Goal: Task Accomplishment & Management: Manage account settings

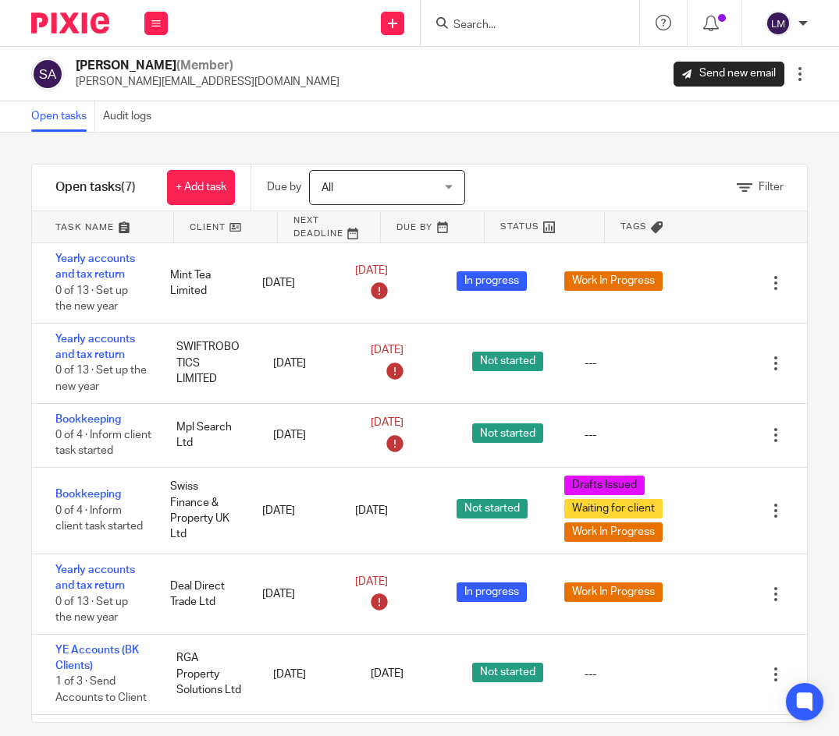
scroll to position [82, 0]
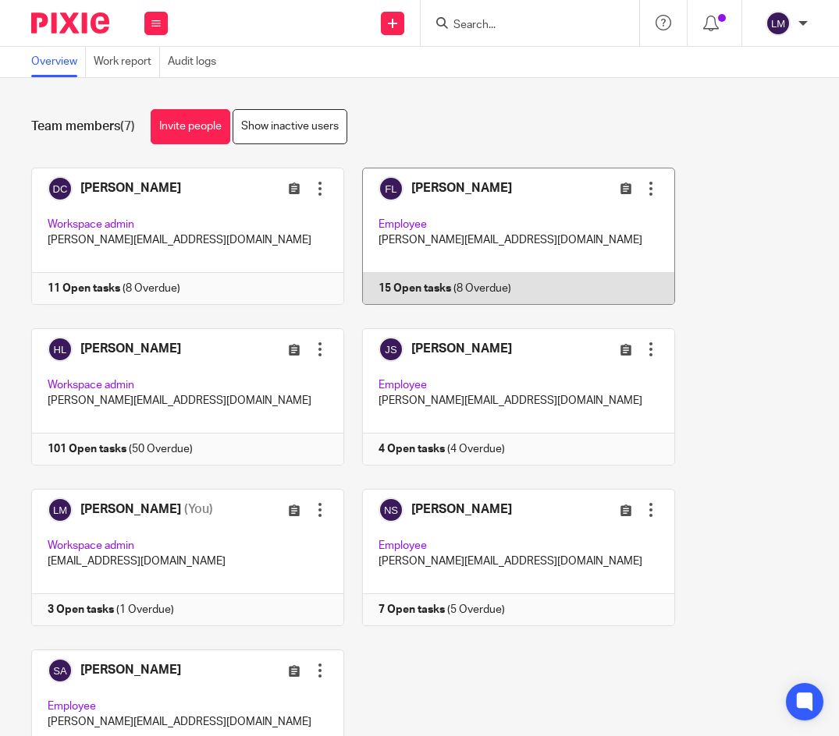
click at [495, 236] on link at bounding box center [509, 236] width 331 height 137
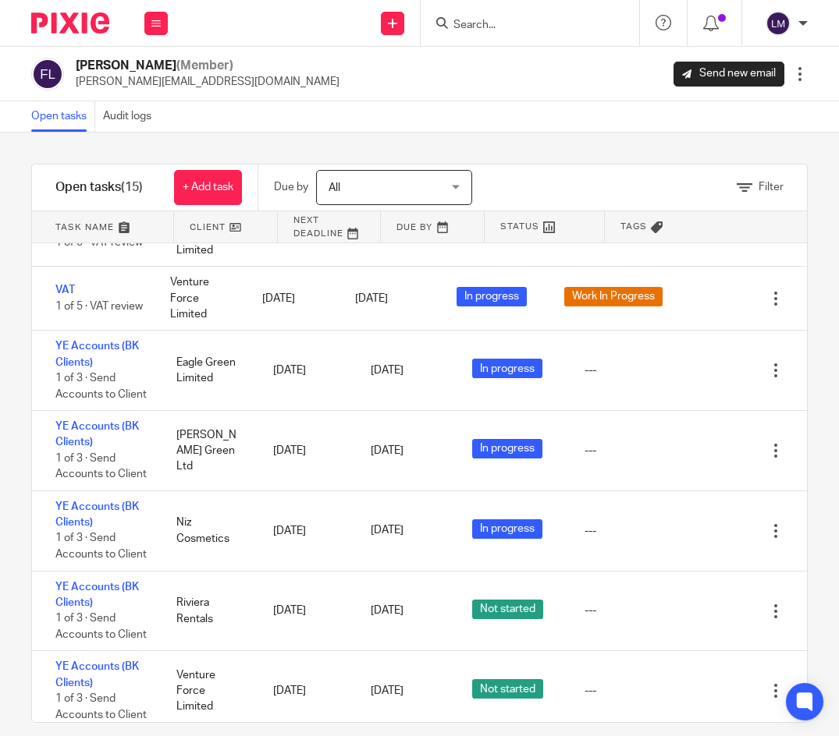
scroll to position [624, 0]
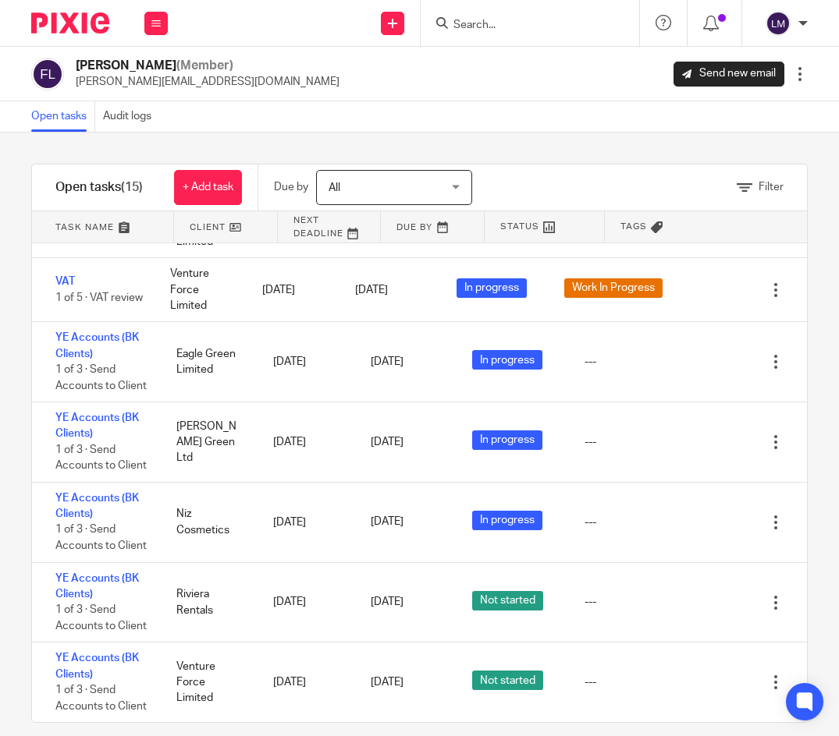
click at [525, 21] on input "Search" at bounding box center [522, 26] width 140 height 14
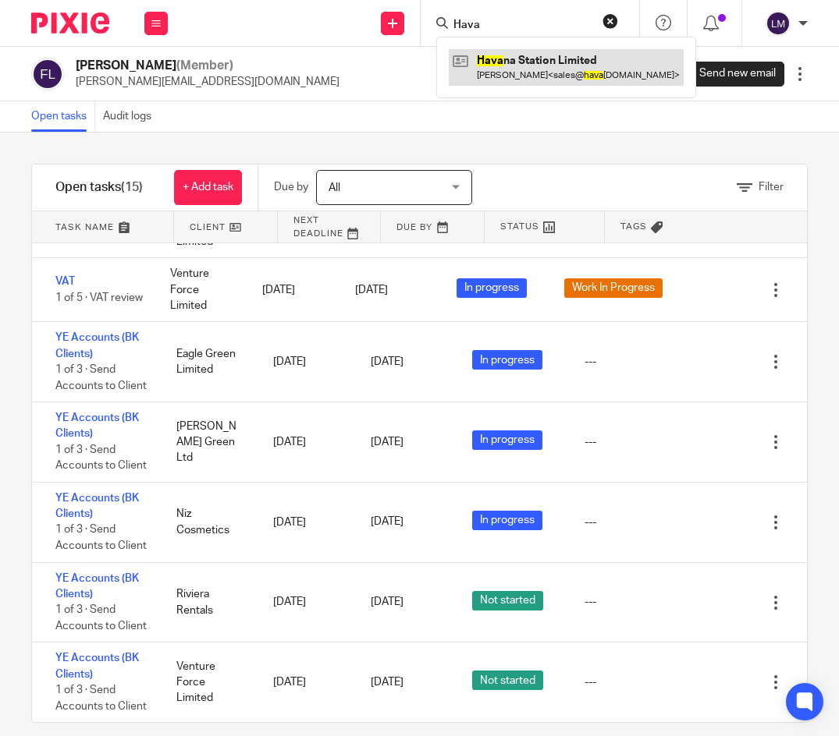
type input "Hava"
click at [564, 66] on link at bounding box center [566, 67] width 235 height 36
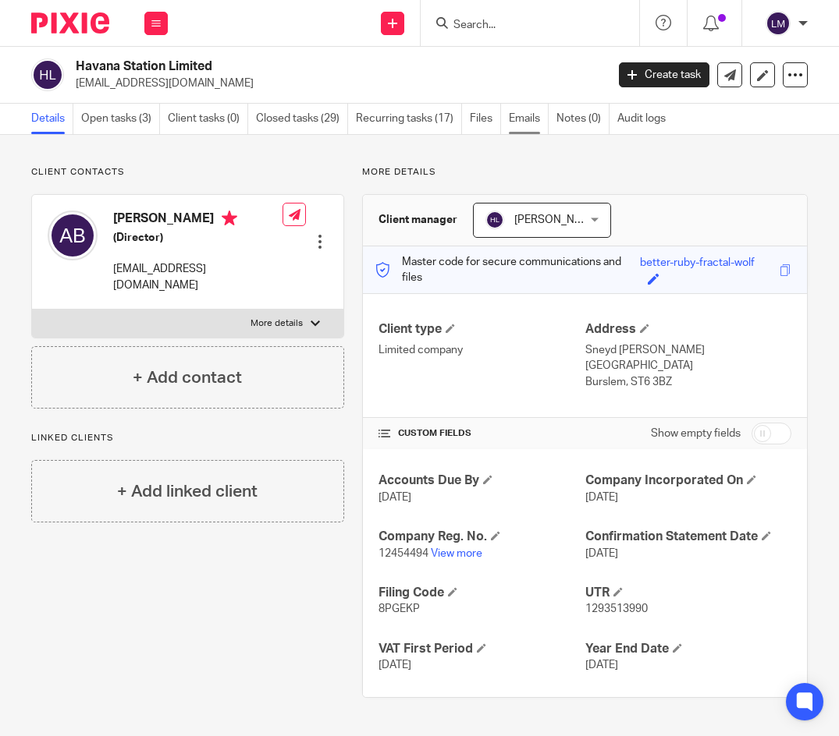
click at [523, 124] on link "Emails" at bounding box center [529, 119] width 40 height 30
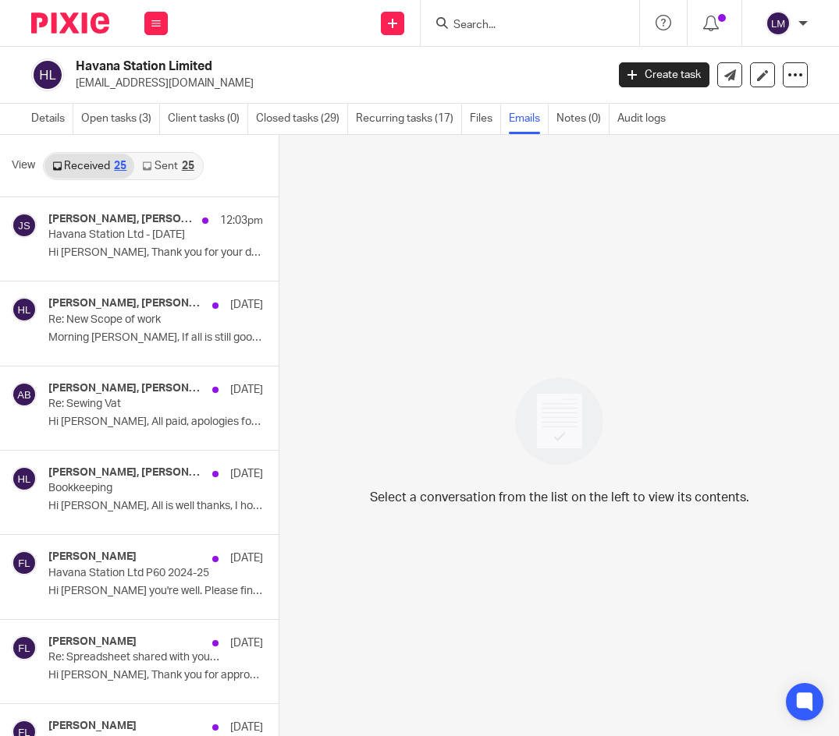
click at [166, 166] on link "Sent 25" at bounding box center [167, 166] width 67 height 25
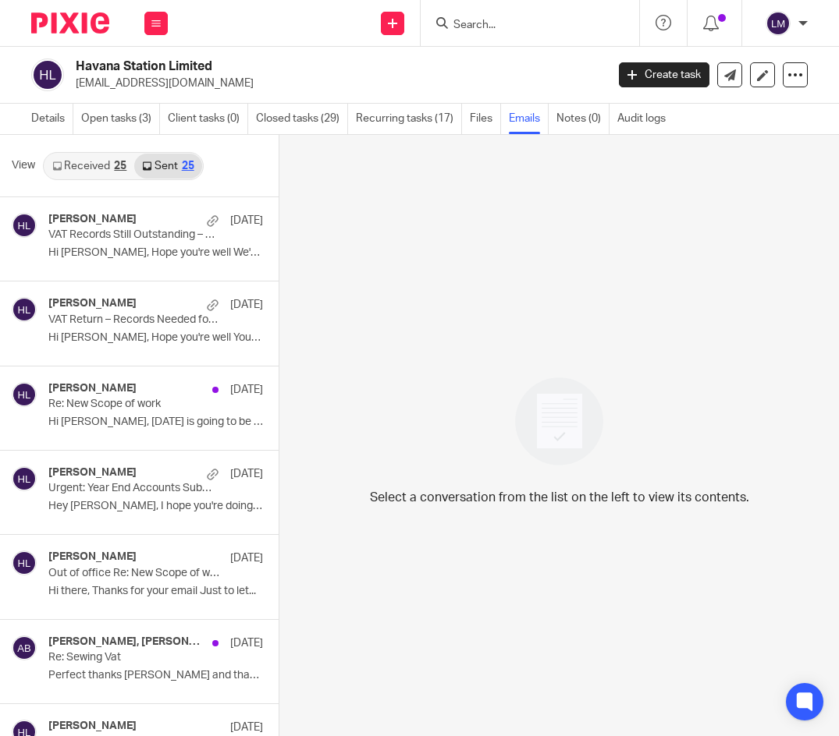
scroll to position [2, 0]
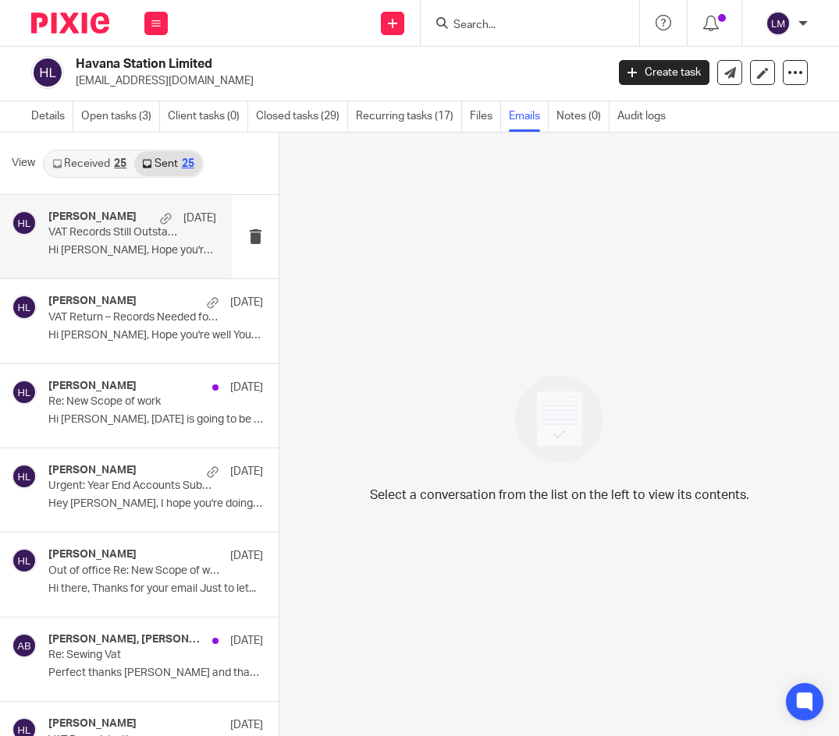
click at [90, 250] on p "Hi [PERSON_NAME], Hope you're well We've not..." at bounding box center [132, 250] width 168 height 13
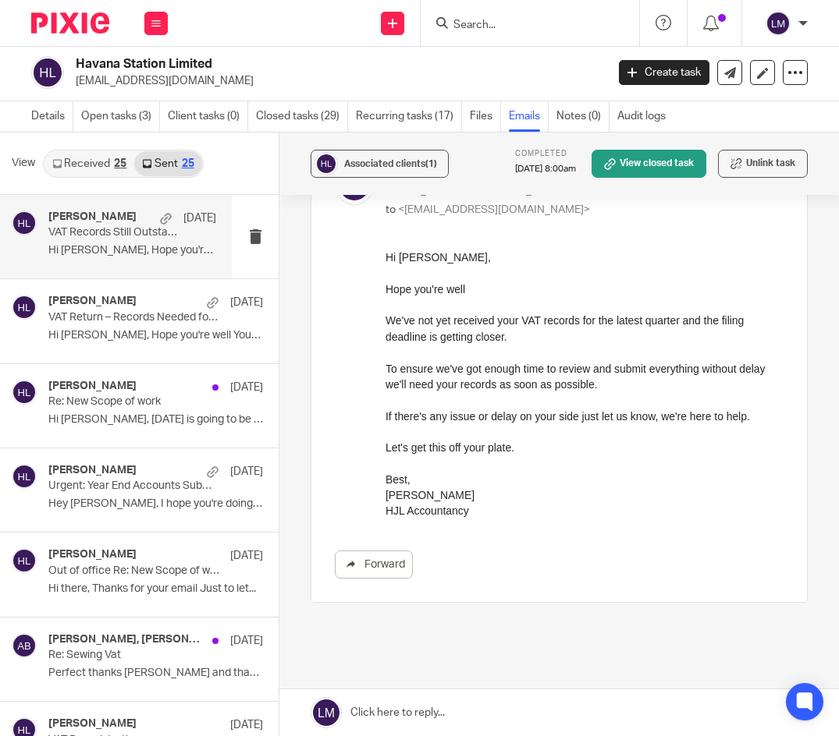
scroll to position [0, 0]
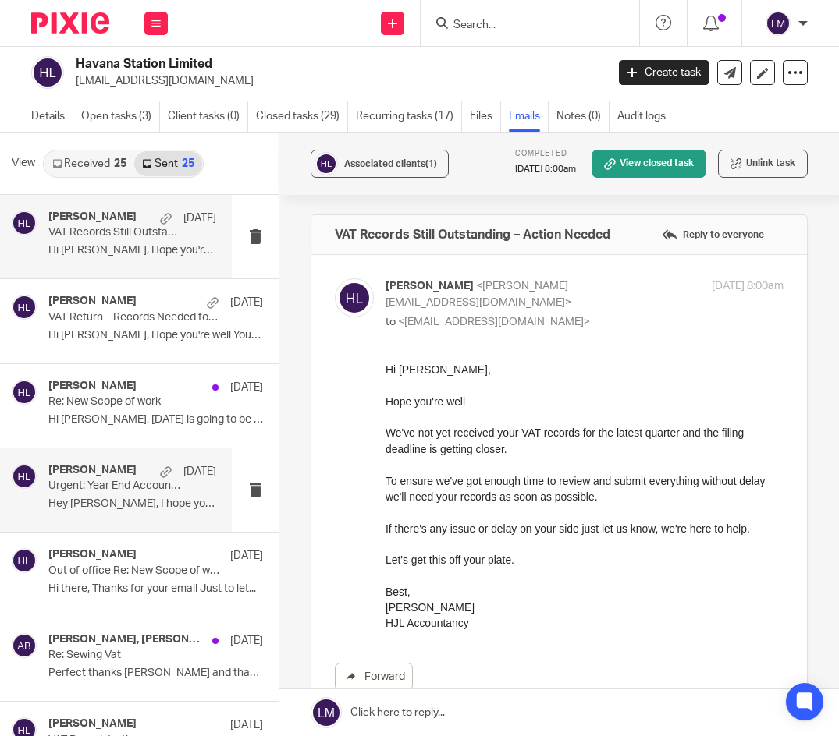
click at [108, 475] on h4 "[PERSON_NAME]" at bounding box center [92, 470] width 88 height 13
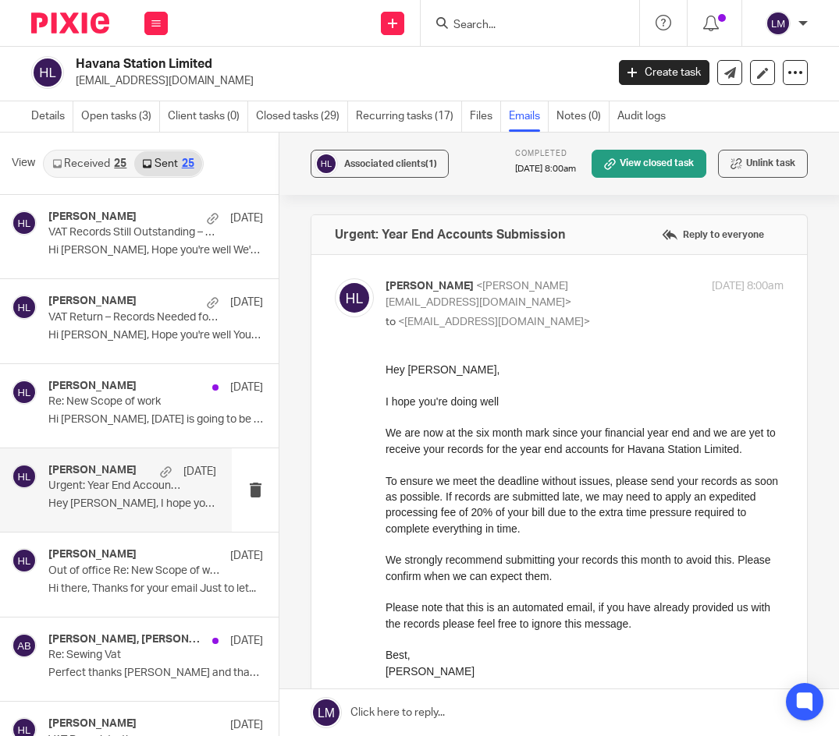
click at [90, 164] on link "Received 25" at bounding box center [89, 163] width 90 height 25
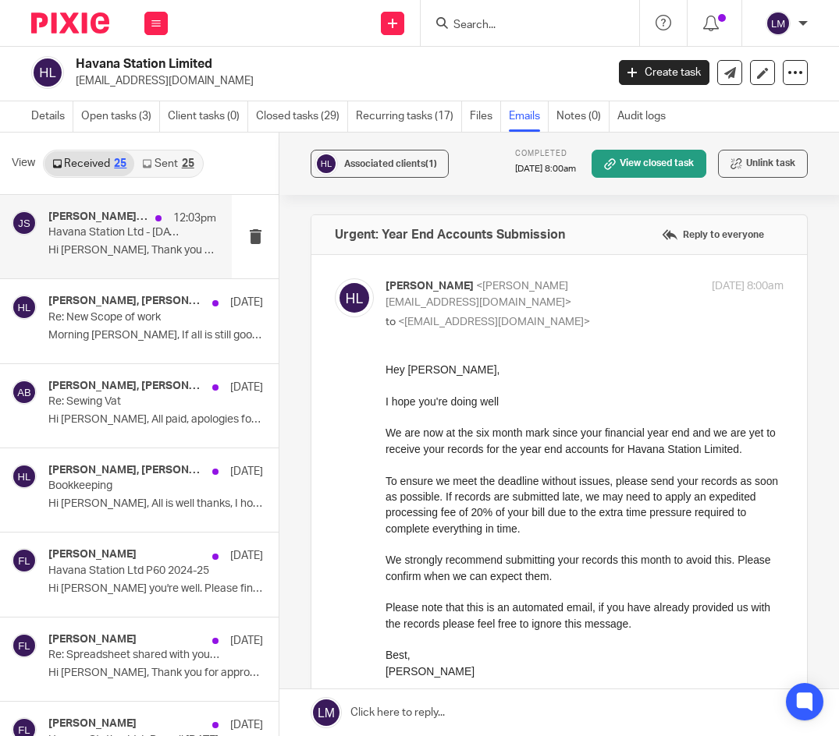
click at [75, 262] on div "[PERSON_NAME], [PERSON_NAME] 12:03pm Havana Station Ltd - [DATE] Hi [PERSON_NAM…" at bounding box center [132, 237] width 168 height 52
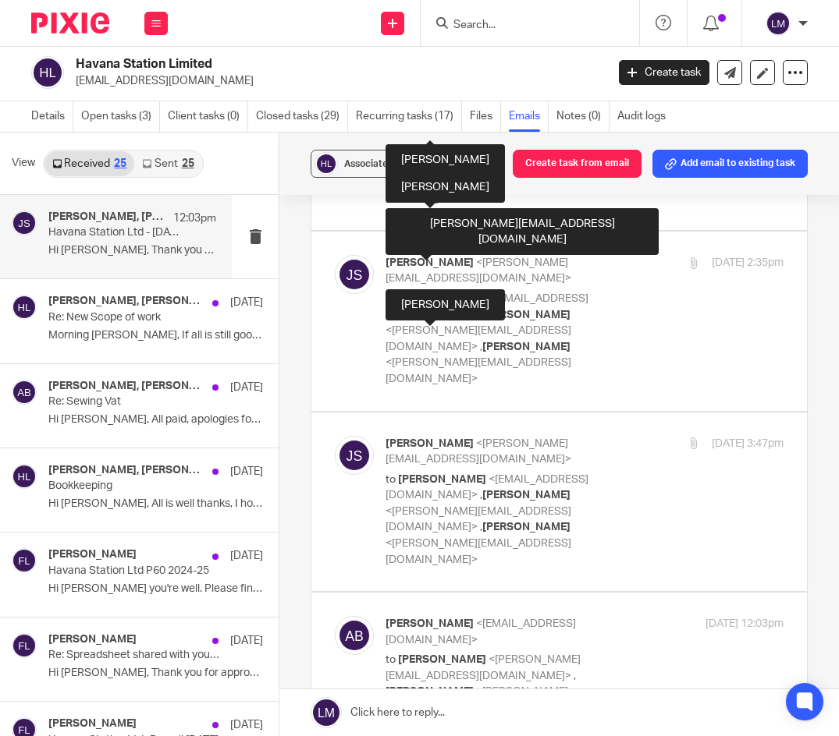
scroll to position [564, 0]
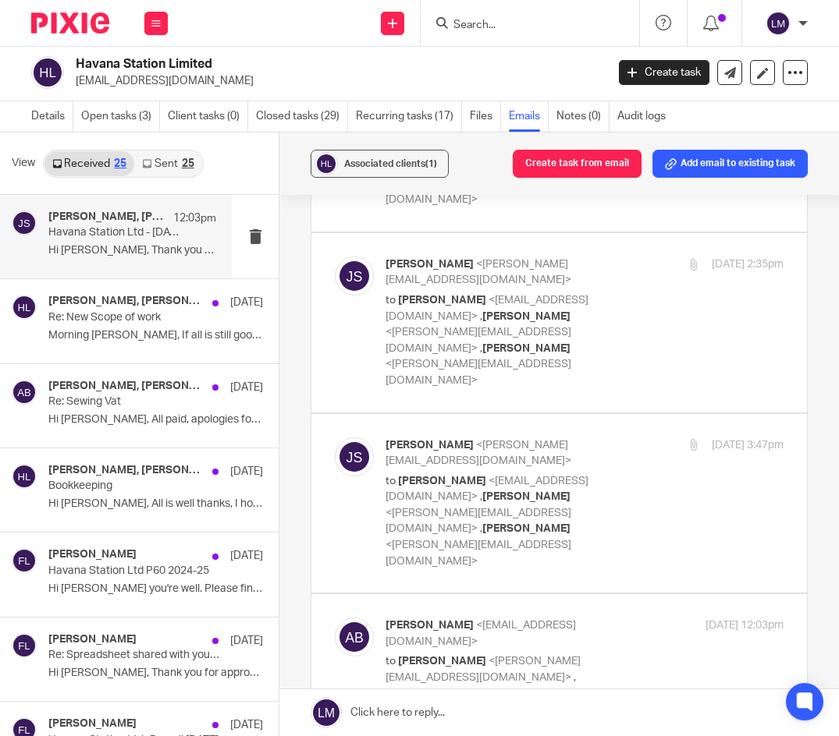
click at [706, 438] on div "[PERSON_NAME] <[PERSON_NAME][EMAIL_ADDRESS][DOMAIN_NAME]> to [PERSON_NAME] <[EM…" at bounding box center [584, 504] width 398 height 133
checkbox input "true"
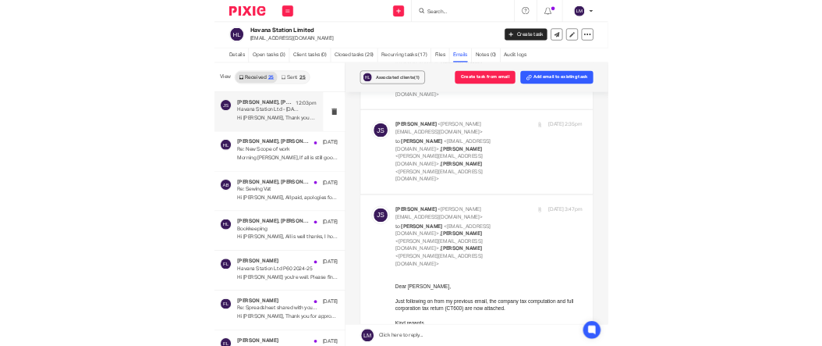
scroll to position [0, 0]
